Goal: Communication & Community: Answer question/provide support

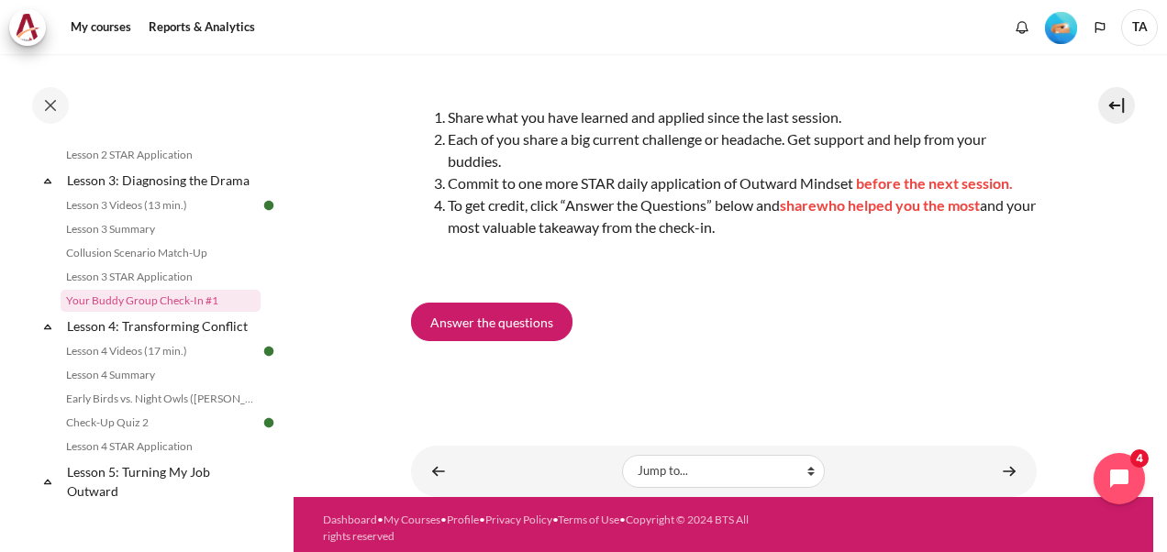
scroll to position [275, 0]
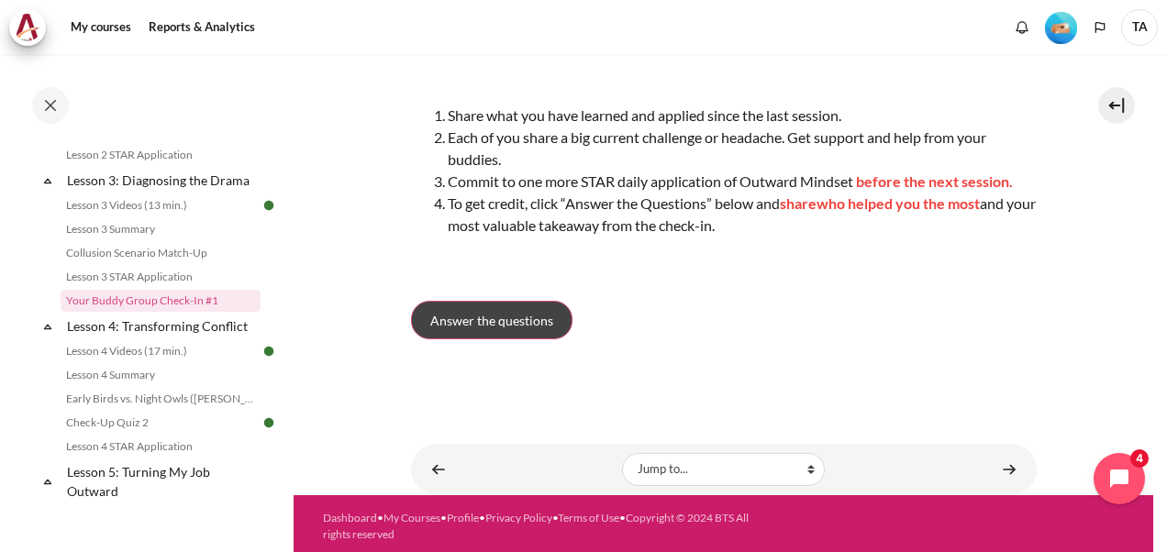
click at [488, 329] on link "Answer the questions" at bounding box center [492, 320] width 162 height 39
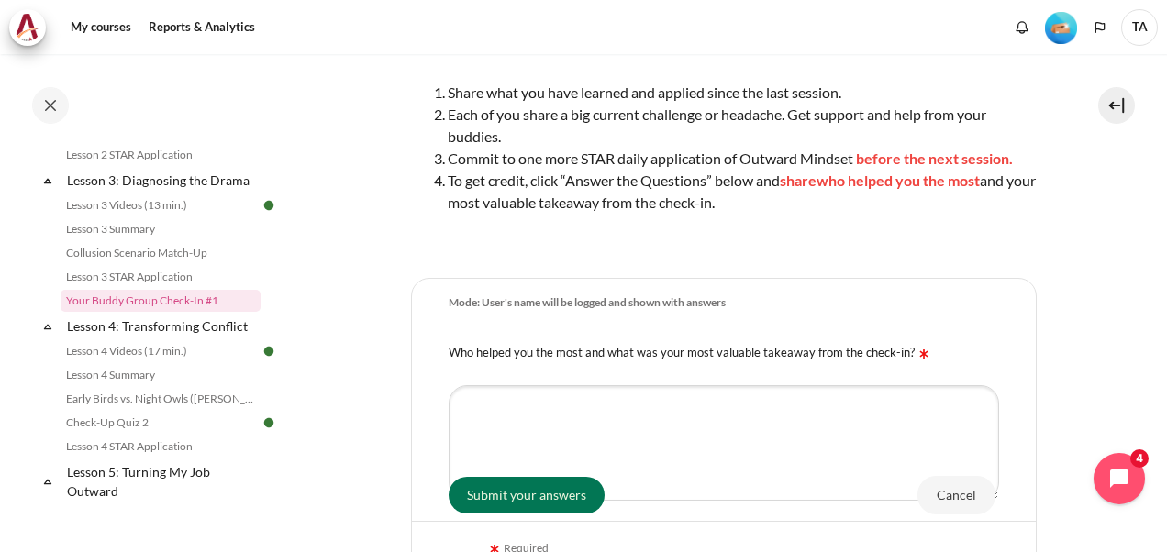
scroll to position [184, 0]
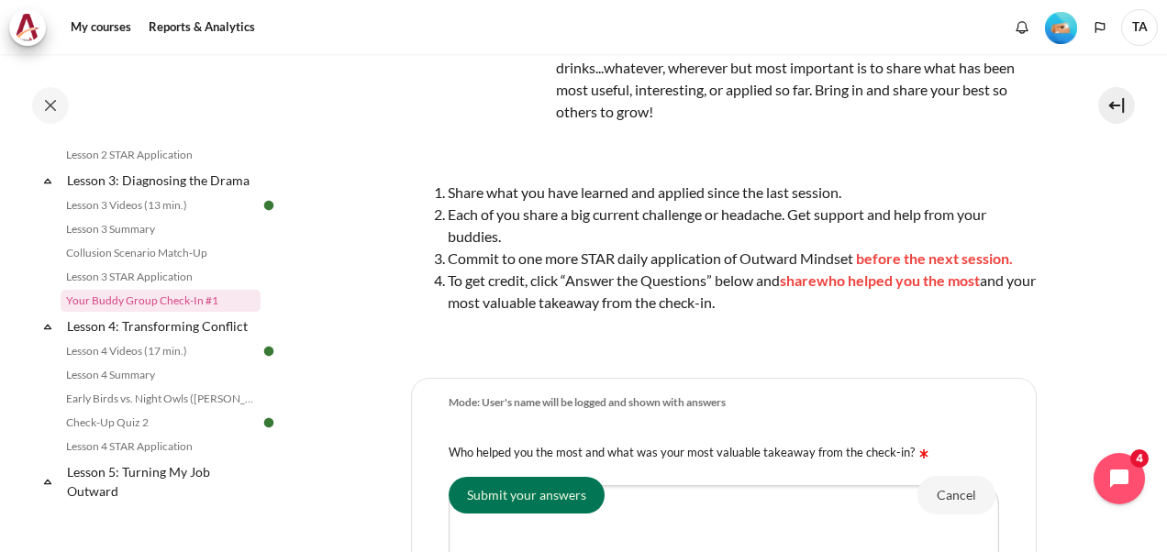
click at [546, 195] on li "Share what you have learned and applied since the last session." at bounding box center [742, 193] width 589 height 22
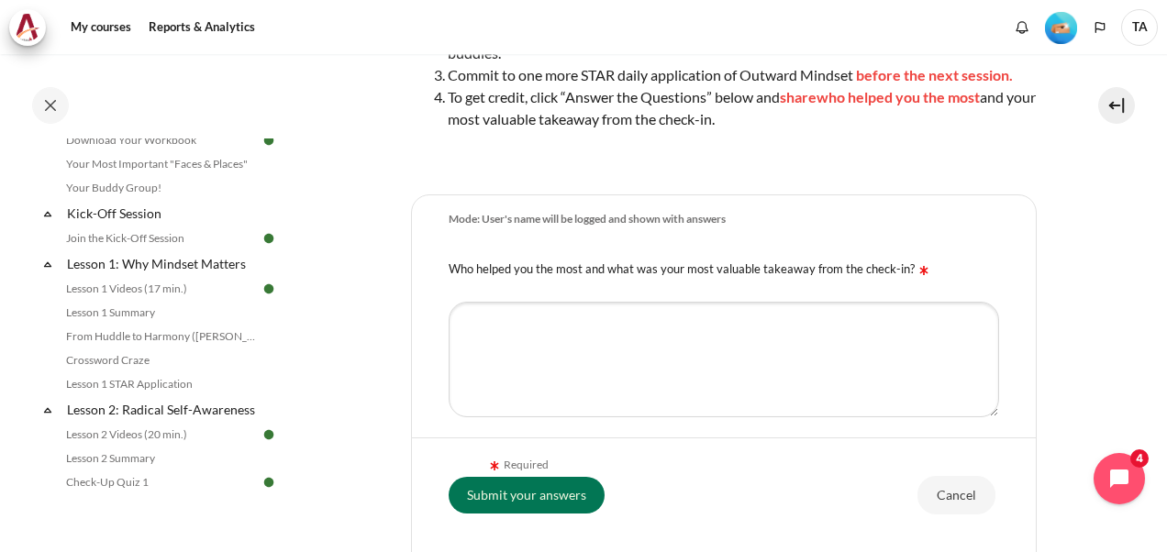
scroll to position [0, 0]
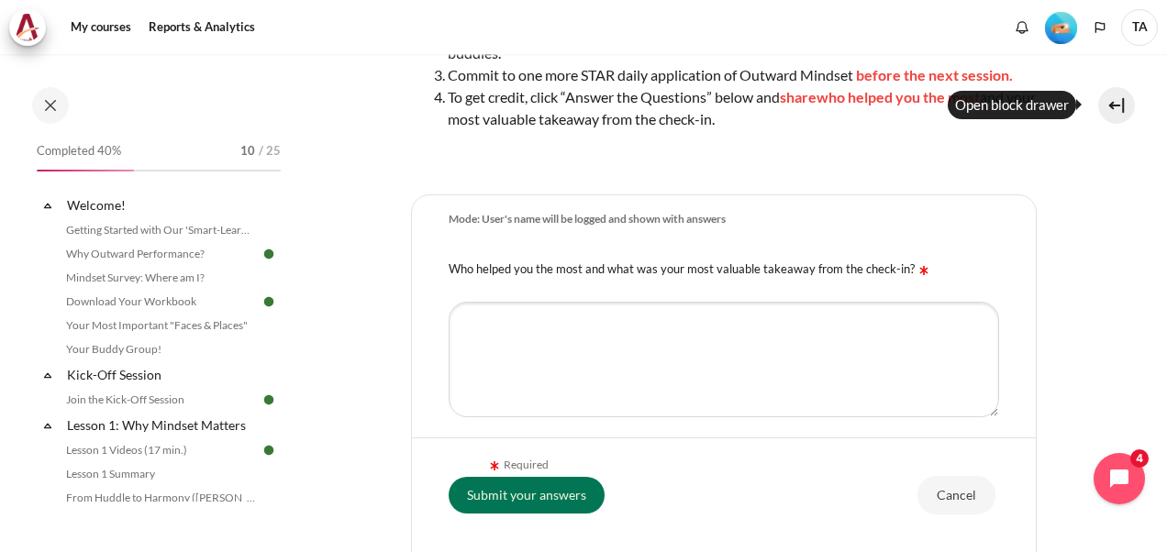
click at [1107, 111] on button at bounding box center [1117, 105] width 37 height 37
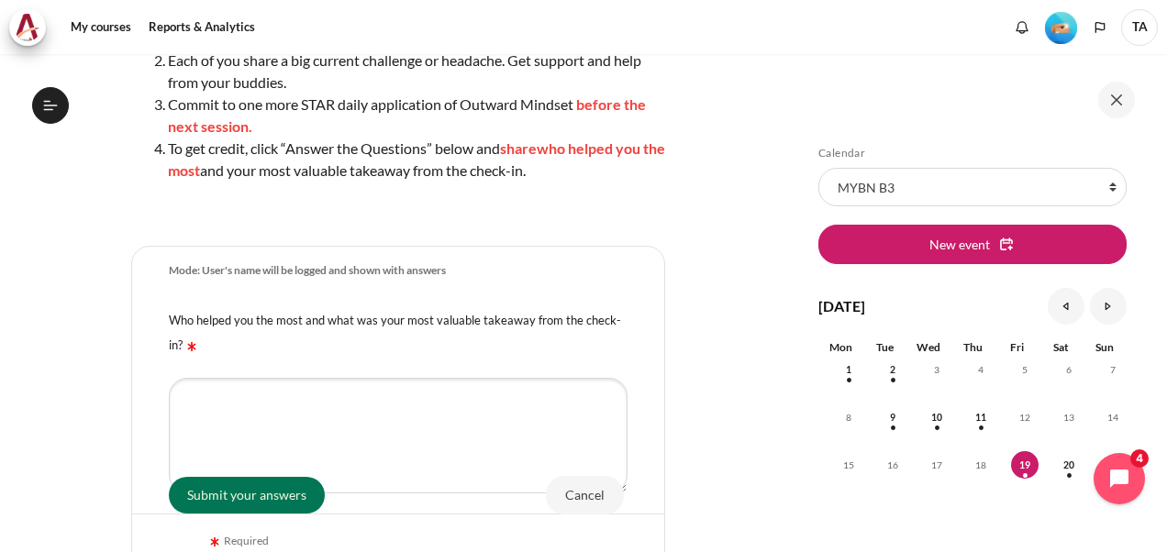
click at [1061, 20] on img "Level #2" at bounding box center [1061, 28] width 32 height 32
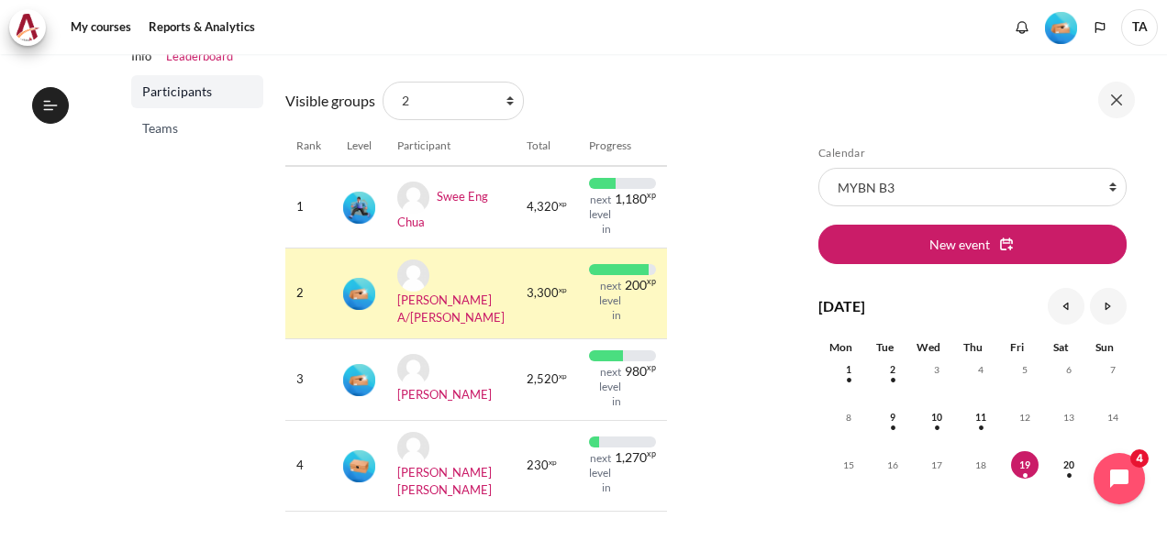
scroll to position [184, 0]
